Goal: Task Accomplishment & Management: Complete application form

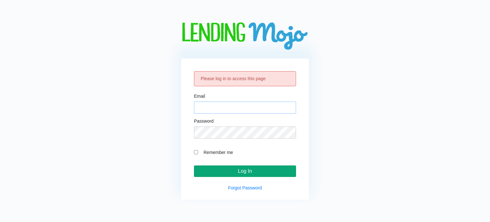
type input "[EMAIL_ADDRESS][DOMAIN_NAME]"
click at [235, 172] on input "Log In" at bounding box center [245, 170] width 102 height 11
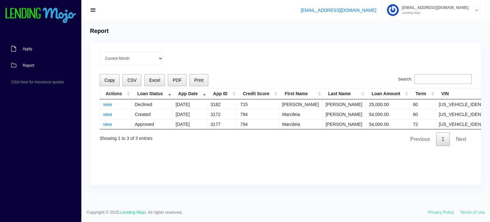
click at [30, 51] on link "Apply" at bounding box center [37, 49] width 75 height 17
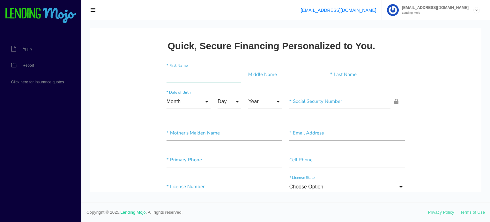
click at [206, 70] on input"] "text" at bounding box center [204, 74] width 75 height 15
type input"] "Orlando"
click at [380, 68] on input"] "text" at bounding box center [367, 74] width 75 height 15
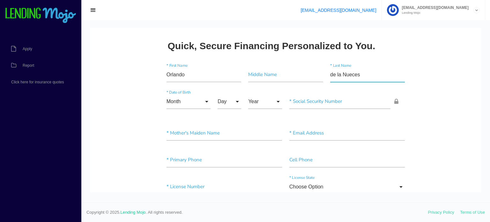
type input"] "de la Nueces"
click at [185, 105] on input "Month" at bounding box center [189, 101] width 44 height 15
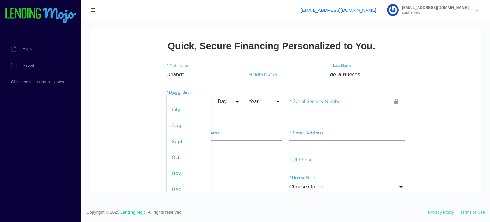
scroll to position [109, 0]
click at [175, 168] on span "Nov" at bounding box center [189, 168] width 44 height 16
type input "Nov"
click at [221, 94] on input "Day" at bounding box center [230, 101] width 24 height 15
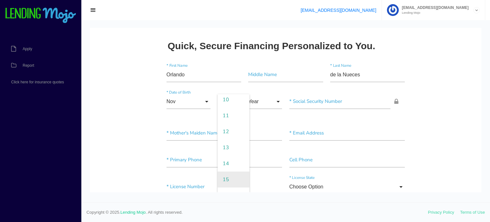
scroll to position [128, 0]
click at [223, 155] on span "11" at bounding box center [234, 150] width 32 height 16
type input "11"
click at [250, 96] on input "Year" at bounding box center [265, 101] width 34 height 15
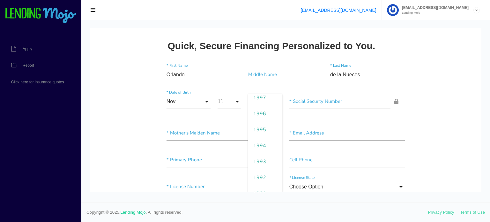
scroll to position [191, 0]
click at [256, 163] on span "1992" at bounding box center [265, 166] width 34 height 16
type input "1992"
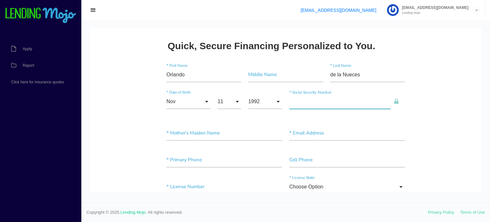
click at [310, 105] on input"] "text" at bounding box center [339, 101] width 101 height 15
type input"] "319-65-3676"
click at [229, 137] on input"] "text" at bounding box center [225, 133] width 116 height 15
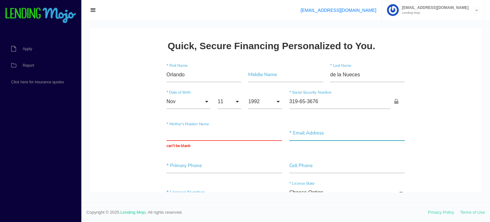
click at [302, 129] on input"] "text" at bounding box center [347, 133] width 116 height 15
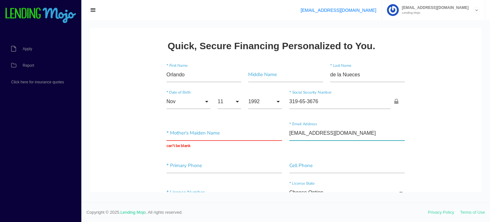
scroll to position [32, 0]
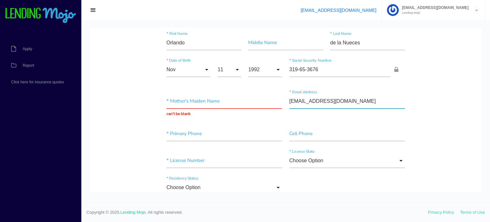
type input"] "andresorlando@icloud.com"
click at [181, 141] on div "* Primary Phone" at bounding box center [224, 134] width 123 height 17
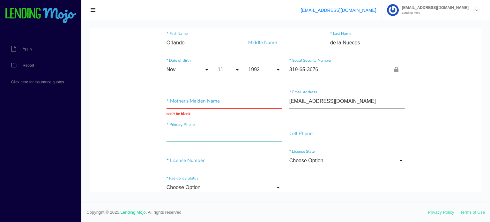
click at [184, 135] on input"] "text" at bounding box center [225, 133] width 116 height 15
type input"] "(347) 335-3254"
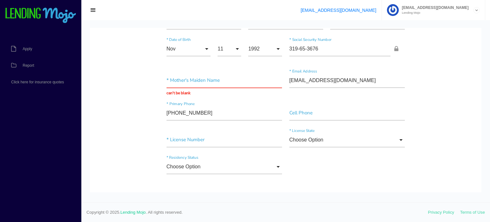
scroll to position [64, 0]
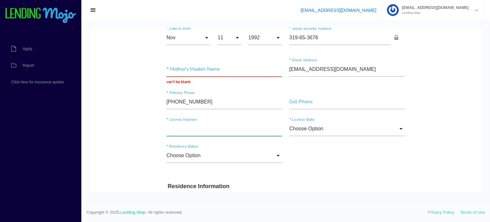
click at [191, 129] on input"] "text" at bounding box center [225, 128] width 116 height 15
type input"] "34708688"
click at [311, 133] on input "Choose Option" at bounding box center [347, 128] width 116 height 15
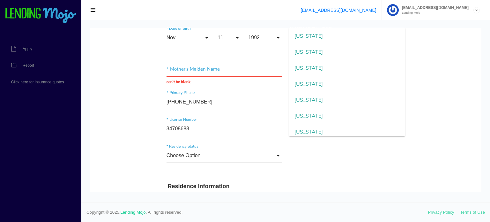
scroll to position [574, 0]
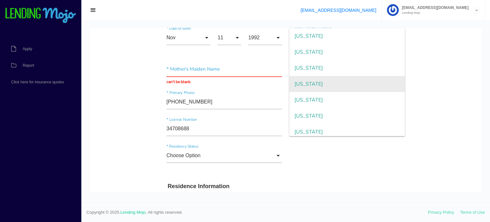
click at [321, 81] on span "Pennsylvania" at bounding box center [347, 84] width 116 height 16
type input "Pennsylvania"
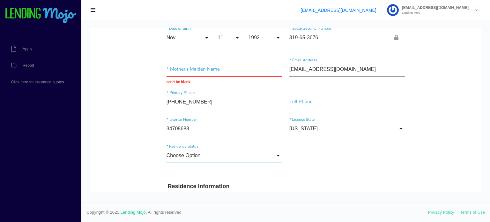
click at [186, 154] on input "Choose Option" at bounding box center [225, 155] width 116 height 15
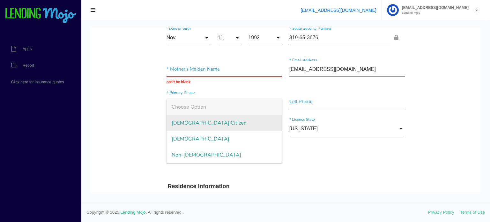
click at [185, 123] on span "US Citizen" at bounding box center [225, 123] width 116 height 16
type input "US Citizen"
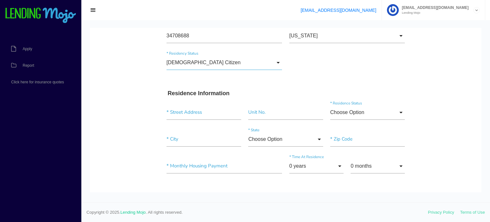
scroll to position [160, 0]
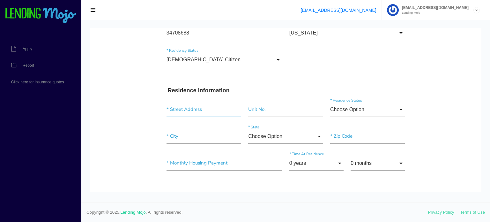
click at [189, 103] on input "text" at bounding box center [204, 109] width 75 height 15
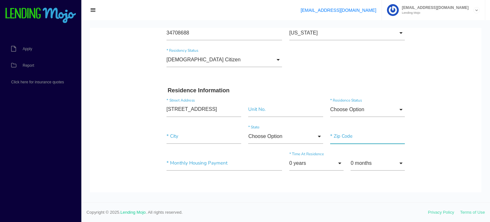
type input "437 N 2nd St"
type input"] "Allentown"
type input"] "18102"
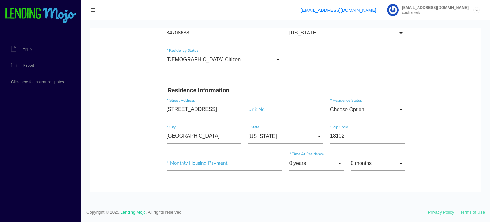
click at [394, 107] on input "Choose Option" at bounding box center [367, 109] width 75 height 15
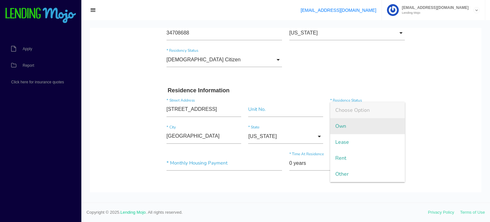
click at [348, 127] on span "Own" at bounding box center [367, 126] width 75 height 16
type input "Own"
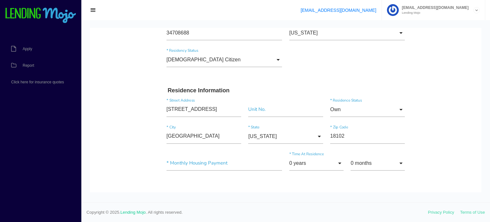
click at [194, 168] on input"] "text" at bounding box center [225, 163] width 116 height 15
type input"] "$0.00"
click at [325, 162] on input "0 years" at bounding box center [316, 163] width 54 height 15
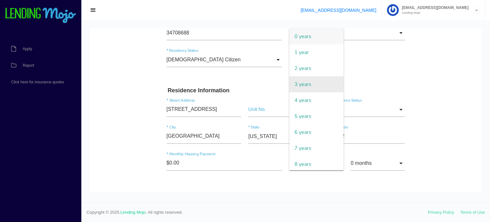
click at [306, 81] on span "3 years" at bounding box center [316, 84] width 54 height 16
type input "3 years"
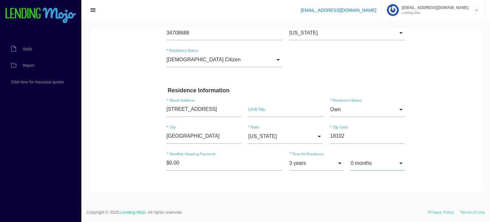
click at [370, 160] on input "0 months" at bounding box center [378, 163] width 54 height 15
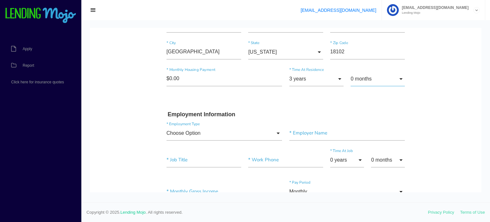
scroll to position [319, 0]
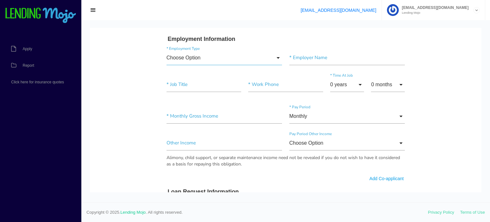
click at [195, 57] on input "Choose Option" at bounding box center [225, 57] width 116 height 15
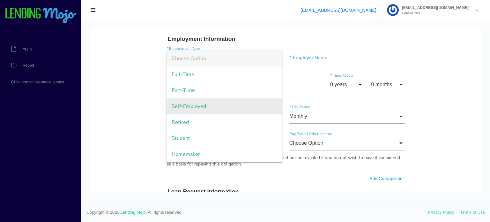
click at [198, 99] on span "Self-Employed" at bounding box center [225, 106] width 116 height 16
type input "Self-Employed"
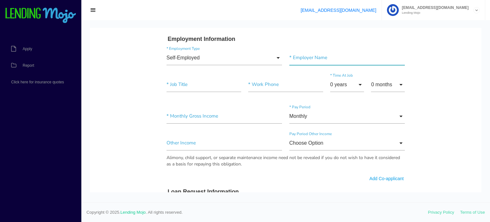
click at [314, 54] on input"] "text" at bounding box center [347, 57] width 116 height 15
type input"] "Self employed"
click at [189, 89] on input"] "text" at bounding box center [204, 84] width 75 height 15
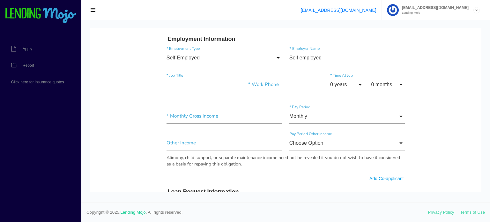
type input"] "Owner"
click at [268, 85] on input"] "text" at bounding box center [285, 84] width 75 height 15
type input"] "(347) 335-3254"
click at [349, 83] on input "0 years" at bounding box center [347, 84] width 34 height 15
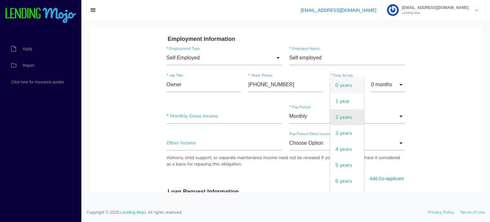
click at [342, 114] on span "2 years" at bounding box center [347, 117] width 34 height 16
type input "2 years"
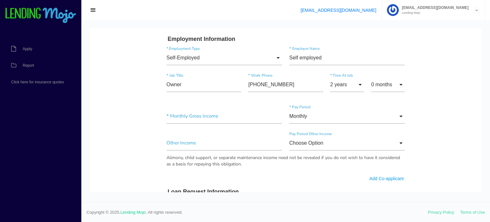
click at [424, 96] on body "Quick, Secure Financing Personalized to You. Orlando * First Name Middle Name d…" at bounding box center [285, 131] width 391 height 844
click at [200, 117] on input"] "text" at bounding box center [225, 116] width 116 height 15
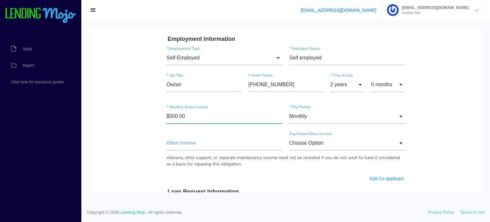
type input"] "$5,000.00"
click at [133, 109] on body "Quick, Secure Financing Personalized to You. Orlando * First Name Middle Name d…" at bounding box center [285, 131] width 391 height 844
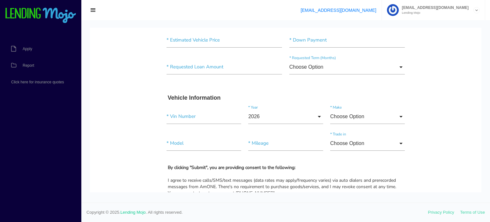
scroll to position [479, 0]
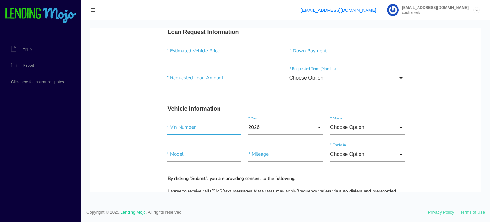
drag, startPoint x: 193, startPoint y: 125, endPoint x: 182, endPoint y: 127, distance: 11.5
click at [193, 125] on input"] "text" at bounding box center [204, 127] width 75 height 15
paste input"] "[US_VEHICLE_IDENTIFICATION_NUMBER]"
type input"] "[US_VEHICLE_IDENTIFICATION_NUMBER]"
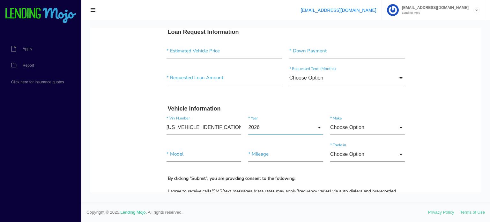
click at [265, 132] on input "2026" at bounding box center [285, 127] width 75 height 15
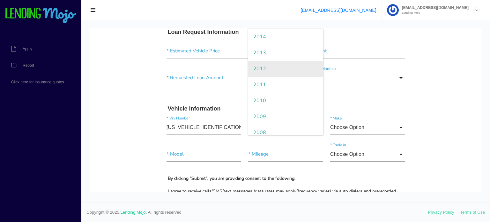
click at [268, 64] on span "2012" at bounding box center [285, 69] width 75 height 16
type input "2012"
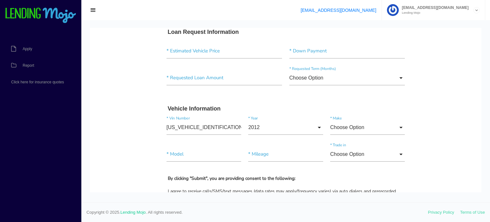
click at [373, 125] on input "Choose Option" at bounding box center [367, 127] width 75 height 15
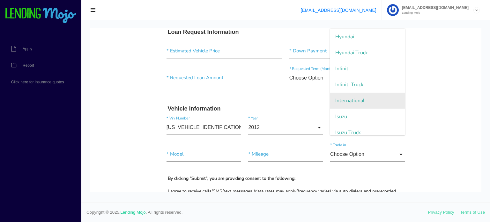
click at [361, 101] on span "International" at bounding box center [367, 101] width 75 height 16
type input "International"
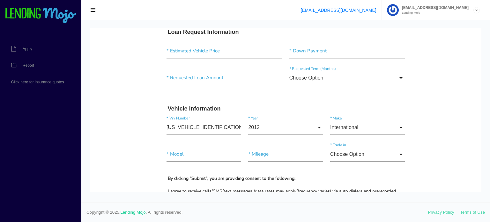
click at [218, 157] on input"] "text" at bounding box center [204, 154] width 75 height 15
paste input"] "4300"
type input"] "4300"
drag, startPoint x: 253, startPoint y: 153, endPoint x: 104, endPoint y: 133, distance: 150.0
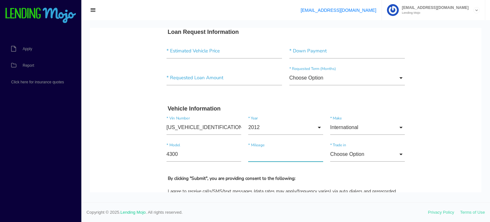
click at [253, 153] on input"] "text" at bounding box center [285, 154] width 75 height 15
paste input"] "359,385"
type input"] "359,385"
click at [387, 155] on input "Choose Option" at bounding box center [367, 154] width 75 height 15
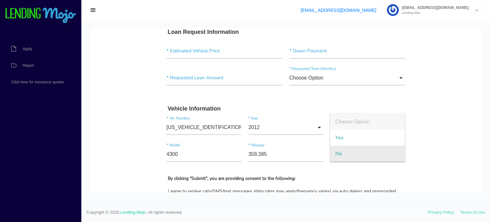
click at [375, 156] on span "No" at bounding box center [367, 153] width 75 height 16
type input "No"
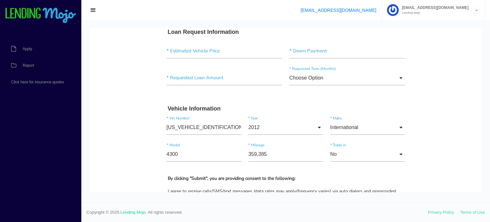
click at [400, 148] on span "No" at bounding box center [367, 153] width 75 height 16
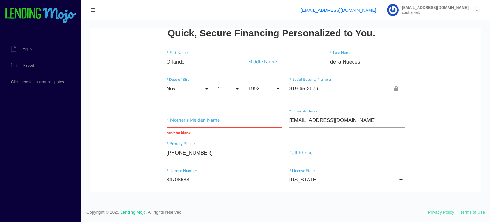
scroll to position [0, 0]
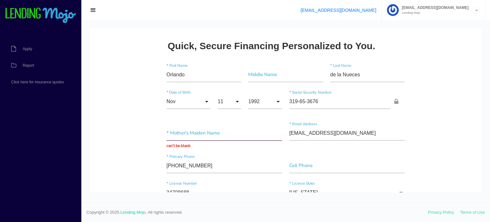
click at [214, 133] on input "text" at bounding box center [225, 133] width 116 height 15
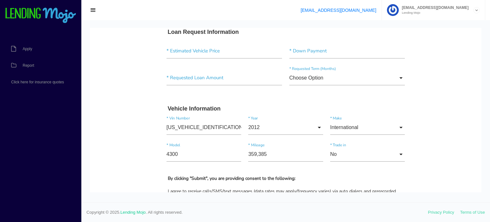
scroll to position [447, 0]
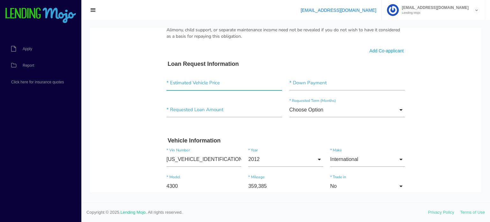
click at [199, 84] on input"] "text" at bounding box center [225, 83] width 116 height 15
type input"] "$2.00"
type input"] "$32,000.00"
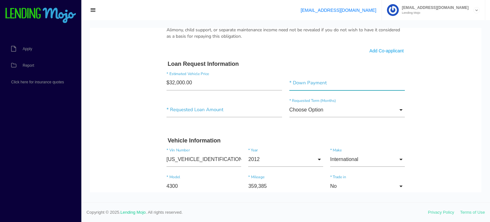
click at [311, 81] on input"] "text" at bounding box center [347, 83] width 116 height 15
type input"] "$5,000.00"
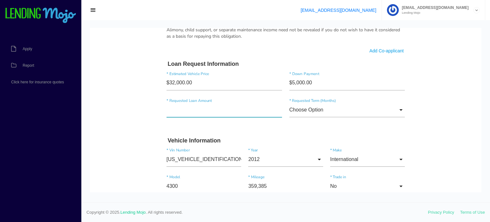
click at [238, 105] on input"] "text" at bounding box center [225, 109] width 116 height 15
type input"] "$27,000.00"
click at [361, 109] on input "Choose Option" at bounding box center [347, 109] width 116 height 15
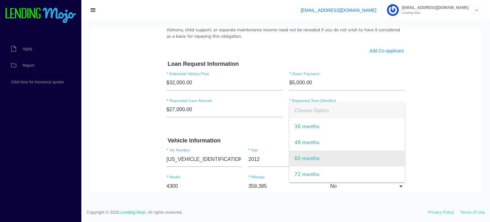
click at [311, 156] on span "60 months" at bounding box center [347, 158] width 116 height 16
type input "60 months"
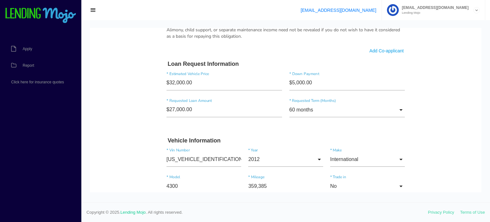
click at [405, 117] on div "60 months Choose Option 36 months 48 months 60 months 72 months Choose Option 3…" at bounding box center [347, 110] width 123 height 17
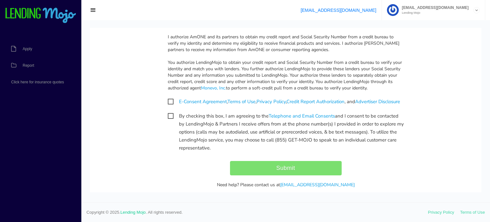
scroll to position [670, 0]
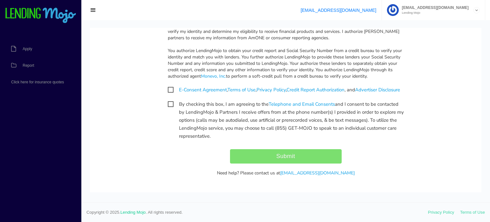
click at [168, 87] on span "E-Consent Agreement , Terms of Use , Privacy Policy , Credit Report Authorizati…" at bounding box center [284, 90] width 232 height 8
checkbox input "true"
click at [168, 108] on span "By checking this box, I am agreeing to the Telephone and Email Consents and I c…" at bounding box center [286, 104] width 236 height 8
checkbox input "true"
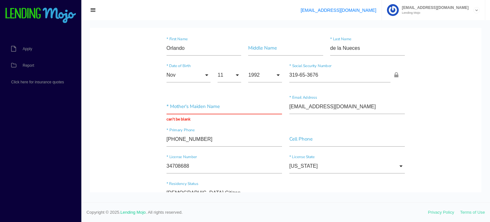
scroll to position [0, 0]
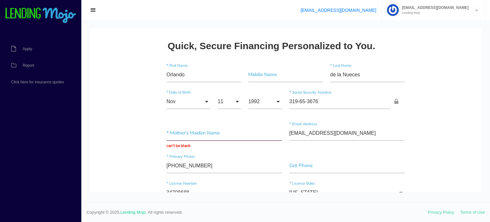
click at [175, 134] on input "text" at bounding box center [225, 133] width 116 height 15
paste input "Margarita estrella de la nueces de Lugo"
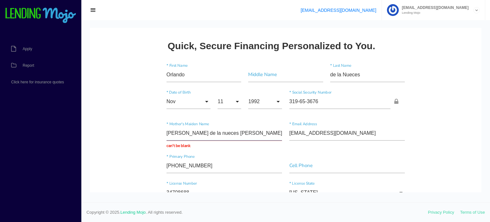
click at [187, 131] on input "Margarita estrella de la nueces de Lugo" at bounding box center [225, 133] width 116 height 15
type input "Margarita Estrella de la nueces de Lugo"
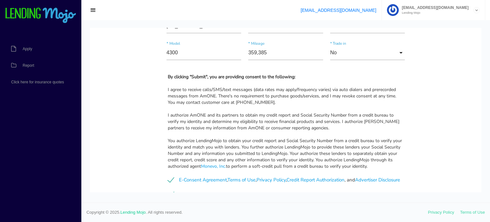
scroll to position [680, 0]
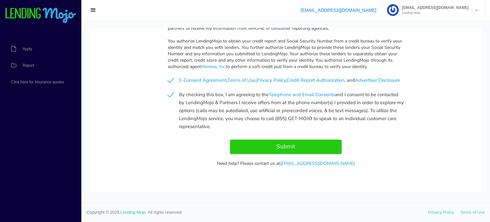
drag, startPoint x: 284, startPoint y: 148, endPoint x: 177, endPoint y: 162, distance: 108.5
click at [284, 148] on input "Submit" at bounding box center [286, 146] width 112 height 14
type input "Submitting..."
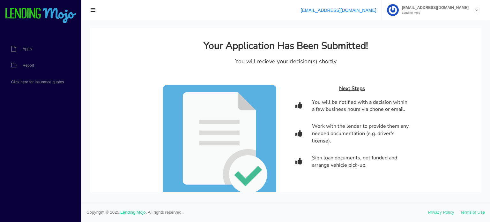
scroll to position [0, 0]
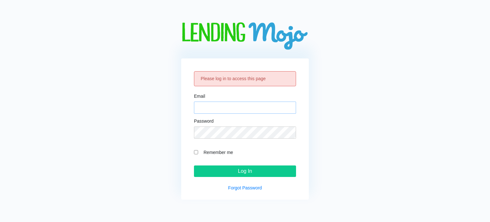
click at [232, 111] on input "Email" at bounding box center [245, 107] width 102 height 12
type input "[EMAIL_ADDRESS][DOMAIN_NAME]"
click at [232, 163] on form "Email g7autogroupllc@gmail.com Password Remember me Log In" at bounding box center [245, 135] width 102 height 83
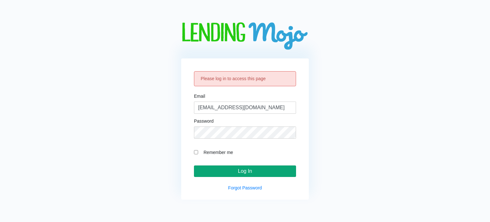
click at [233, 168] on input "Log In" at bounding box center [245, 170] width 102 height 11
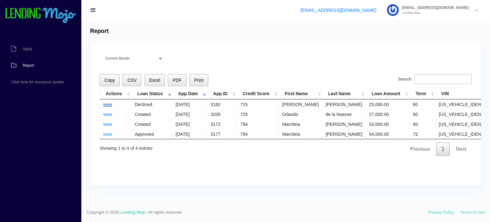
click at [107, 103] on link "view" at bounding box center [107, 104] width 9 height 5
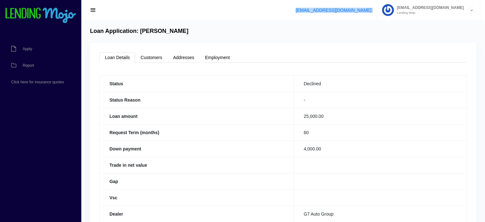
click at [397, 10] on ul "support@lendingmojo.com g7autogroupllc@gmail.com Lending Mojo Manage Account Si…" at bounding box center [386, 10] width 190 height 20
click at [371, 8] on link "[EMAIL_ADDRESS][DOMAIN_NAME]" at bounding box center [334, 10] width 76 height 5
click at [93, 4] on div "support@lendingmojo.com g7autogroupllc@gmail.com Lending Mojo Manage Account Si…" at bounding box center [283, 10] width 404 height 20
click at [93, 9] on span "button" at bounding box center [93, 10] width 6 height 7
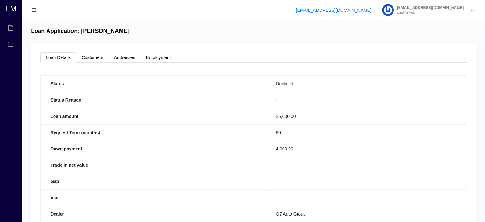
click at [34, 9] on span "button" at bounding box center [34, 10] width 6 height 7
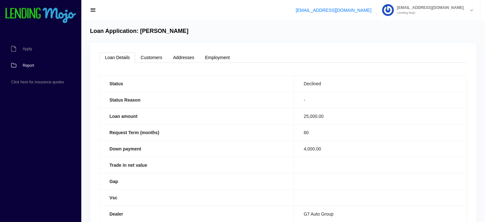
click at [32, 67] on span "Report" at bounding box center [28, 65] width 11 height 4
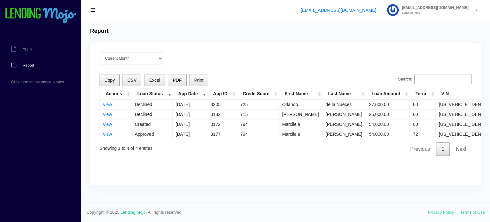
click at [214, 171] on div "Current Month [DATE] [DATE] [DATE] [DATE] [DATE] All time Loading Copy CSV Exce…" at bounding box center [285, 114] width 391 height 142
